Goal: Task Accomplishment & Management: Complete application form

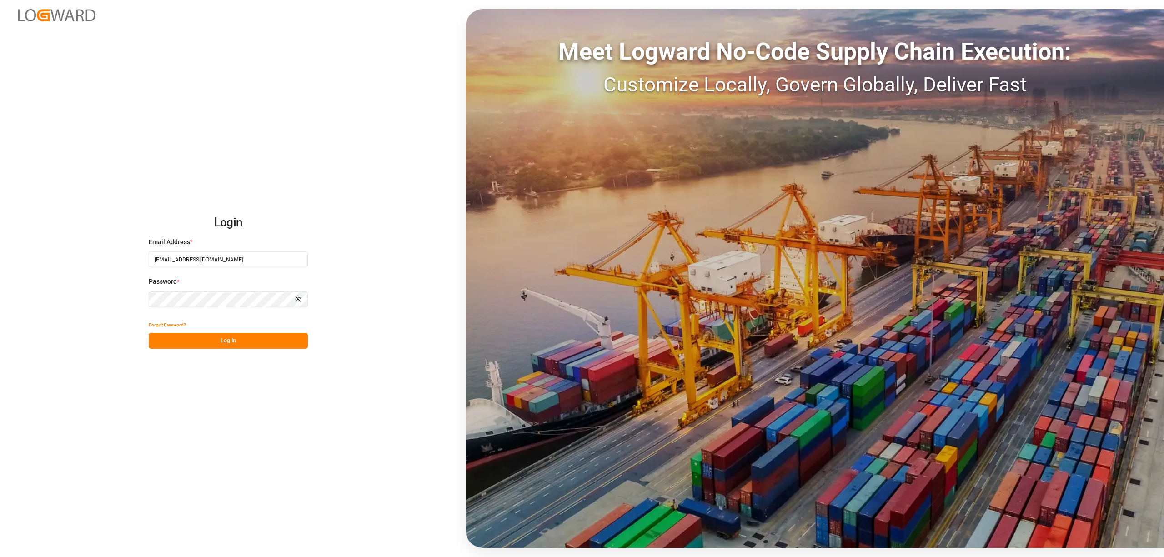
click at [222, 339] on button "Log In" at bounding box center [228, 341] width 159 height 16
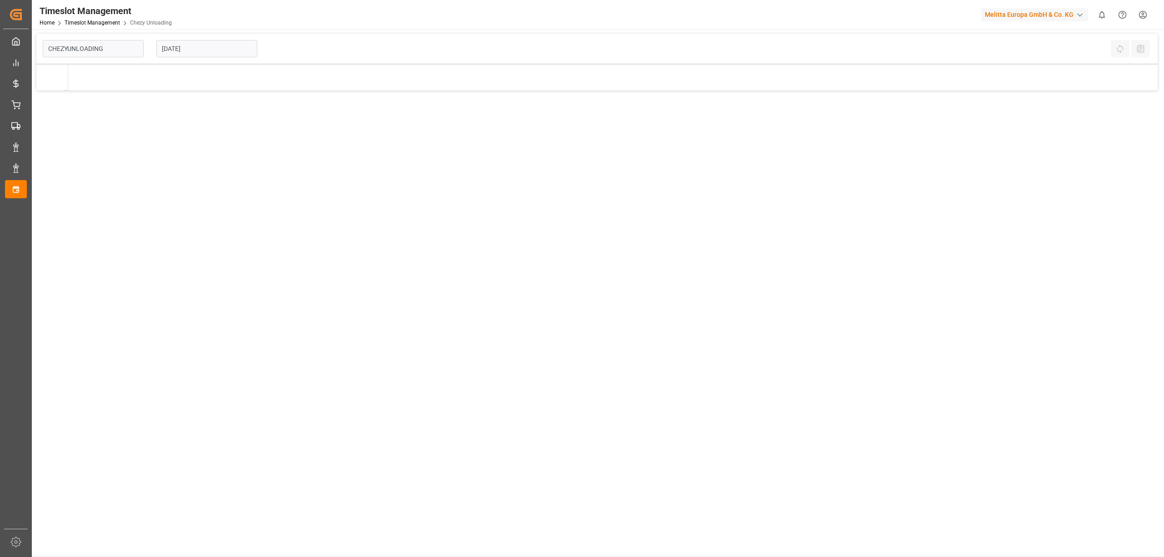
type input "Chezy Unloading"
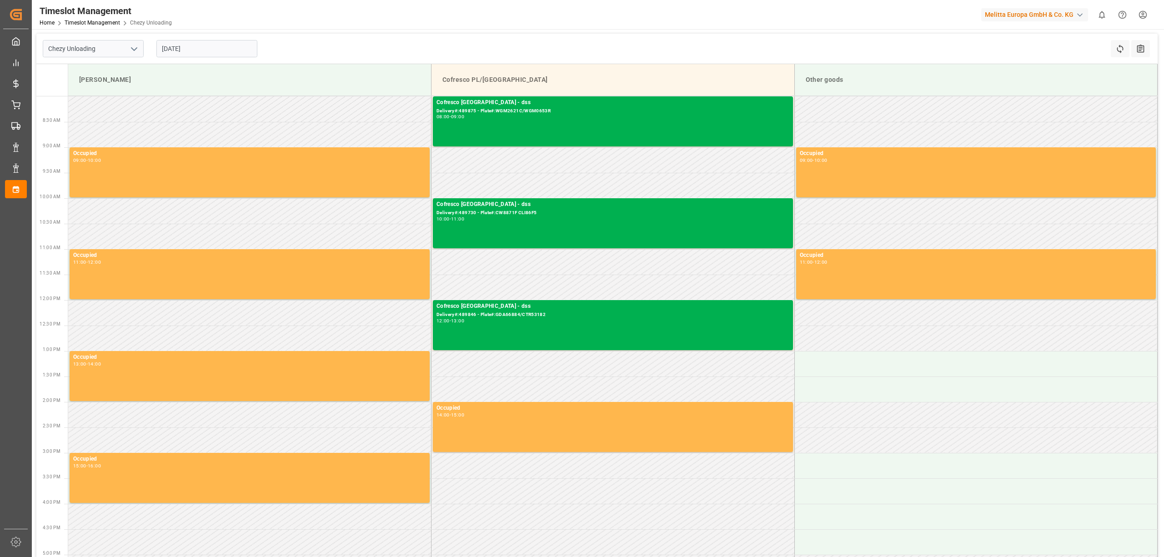
click at [213, 45] on input "[DATE]" at bounding box center [206, 48] width 101 height 17
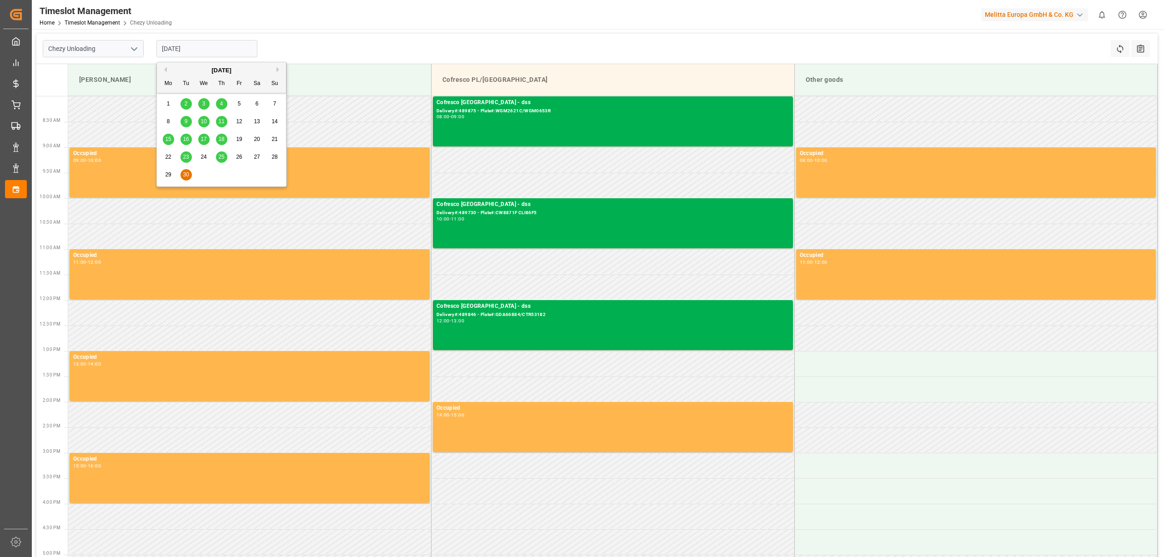
click at [278, 67] on button "Next Month" at bounding box center [278, 69] width 5 height 5
click at [188, 124] on div "7" at bounding box center [185, 121] width 11 height 11
type input "[DATE]"
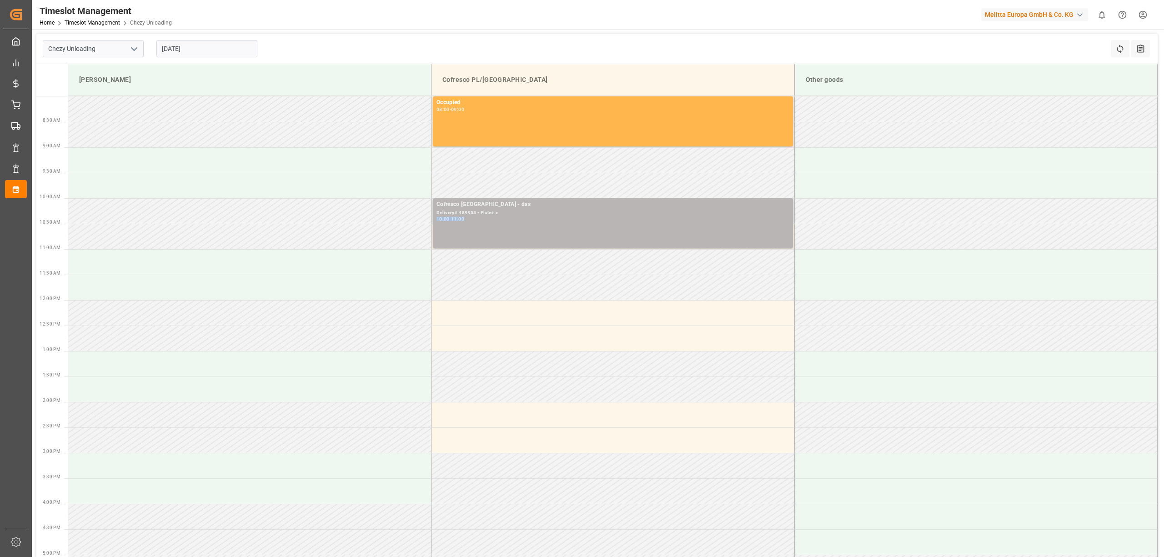
click at [500, 216] on div "Cofresco [GEOGRAPHIC_DATA] - dss Delivery#:489955 - Plate#:x 10:00 - 11:00" at bounding box center [612, 223] width 353 height 46
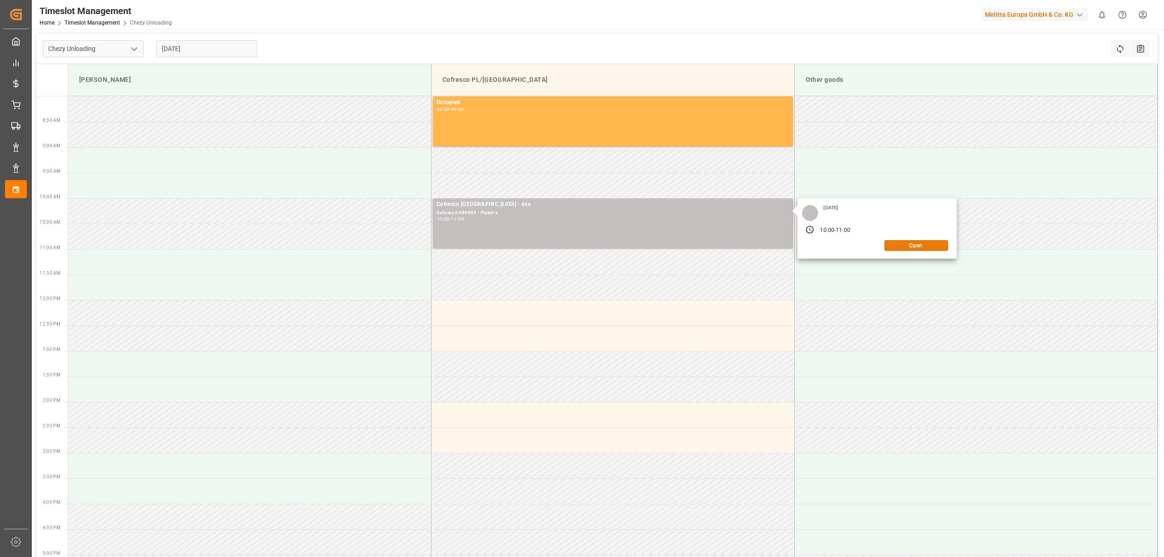
click at [911, 243] on button "Open" at bounding box center [916, 245] width 64 height 11
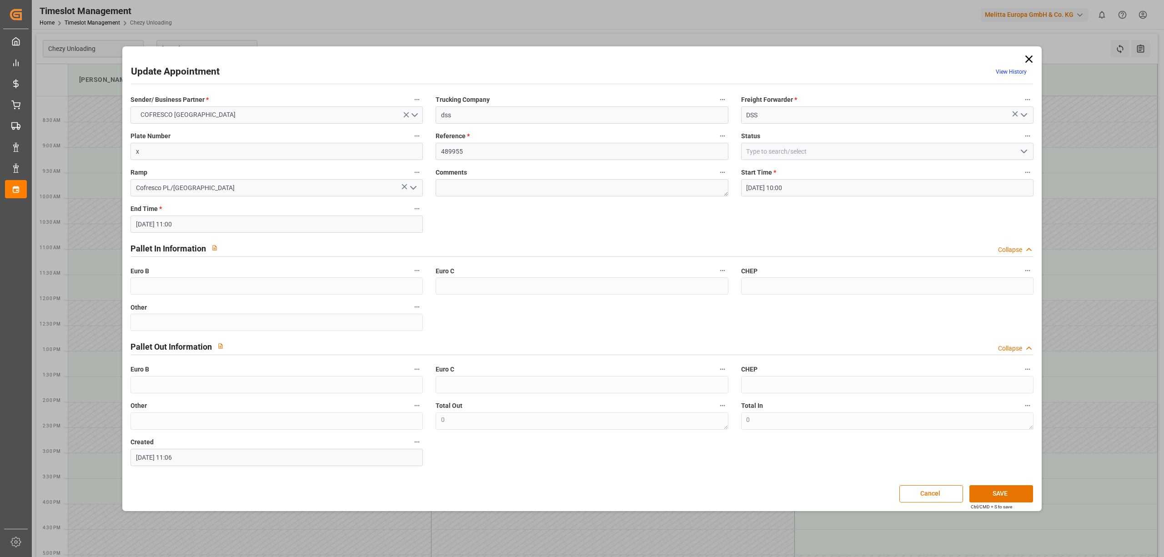
click at [275, 164] on div "Ramp Cofresco PL/[GEOGRAPHIC_DATA]" at bounding box center [276, 181] width 305 height 36
click at [275, 155] on input "x" at bounding box center [276, 151] width 292 height 17
paste input "CW8871F CLI86F5"
type input "CW8871F CLI86F5"
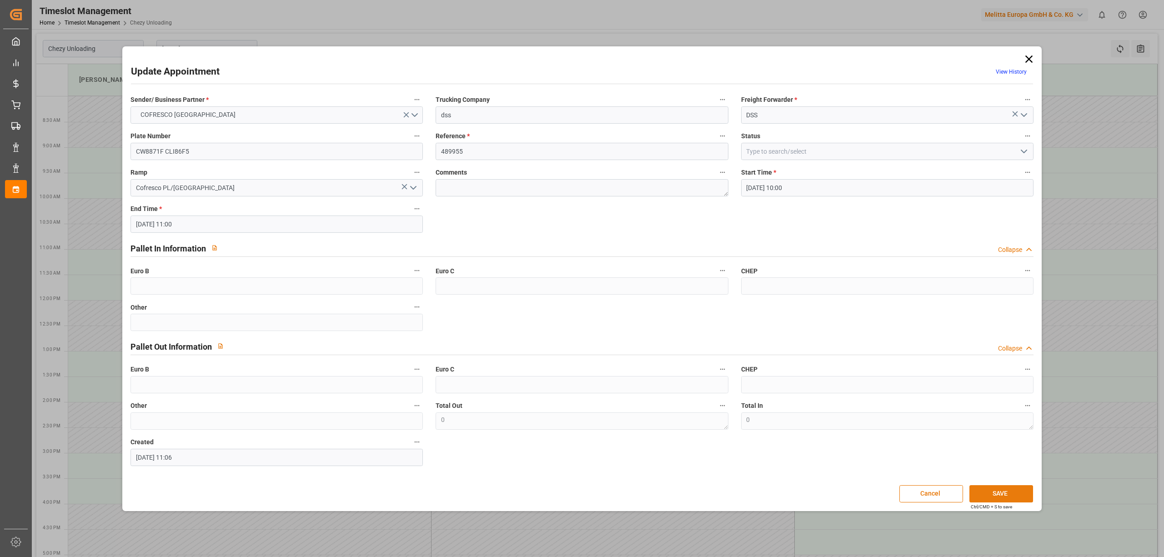
click at [992, 487] on button "SAVE" at bounding box center [1001, 493] width 64 height 17
